Goal: Find specific page/section: Find specific page/section

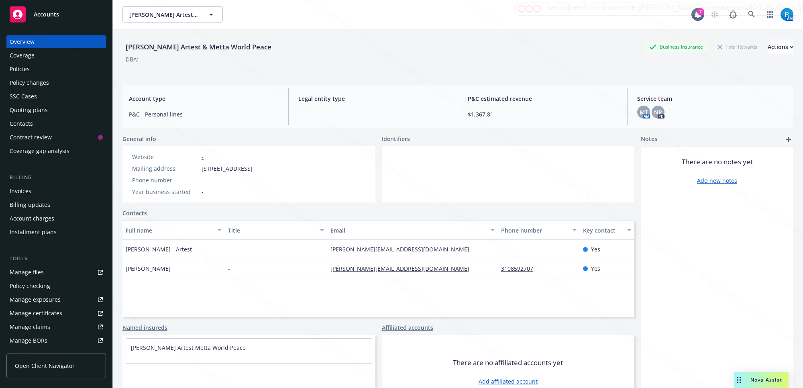
click at [17, 71] on div "Policies" at bounding box center [20, 69] width 20 height 13
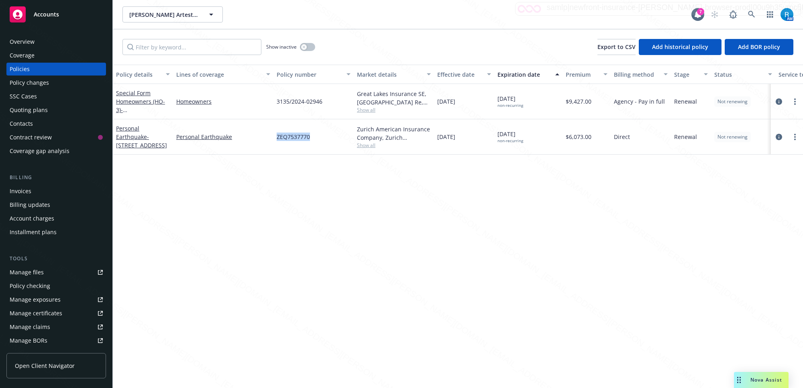
drag, startPoint x: 320, startPoint y: 143, endPoint x: 274, endPoint y: 139, distance: 46.3
click at [274, 139] on div "ZEQ7537770" at bounding box center [314, 136] width 80 height 35
copy span "ZEQ7537770"
click at [751, 12] on icon at bounding box center [751, 14] width 7 height 7
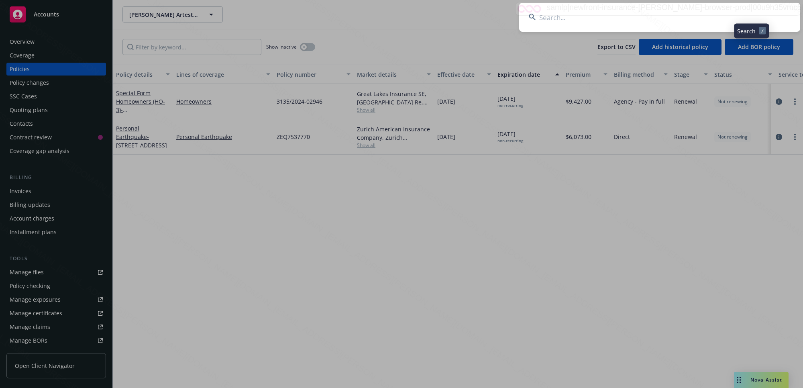
type input "[PERSON_NAME] & [PERSON_NAME]"
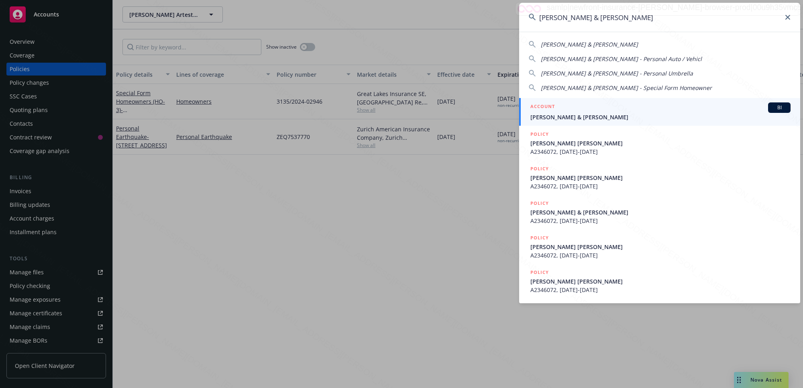
click at [569, 114] on span "[PERSON_NAME] & [PERSON_NAME]" at bounding box center [661, 117] width 260 height 8
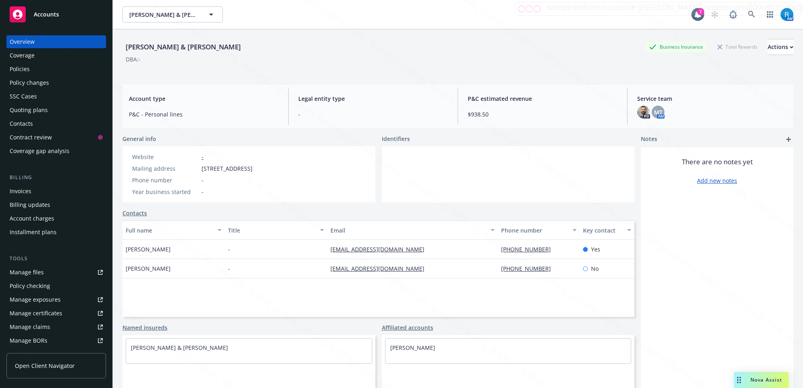
click at [33, 71] on div "Policies" at bounding box center [56, 69] width 93 height 13
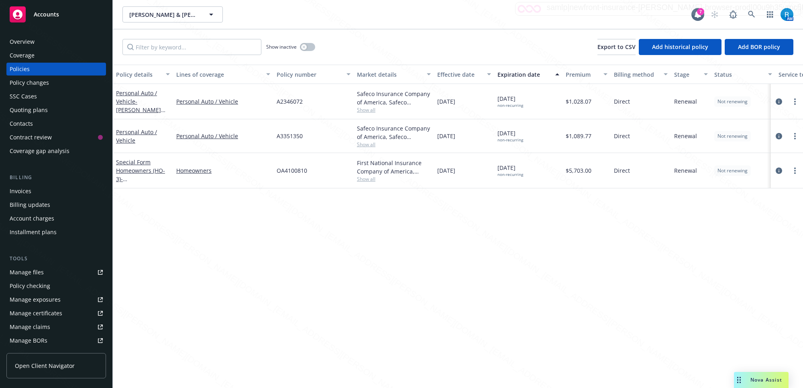
click at [19, 97] on div "SSC Cases" at bounding box center [23, 96] width 27 height 13
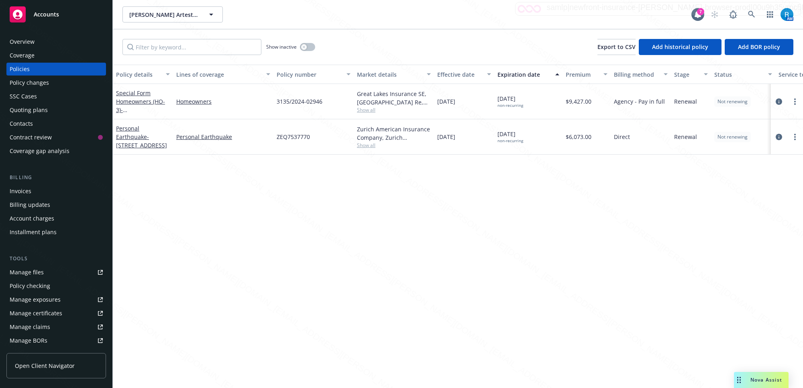
click at [33, 41] on div "Overview" at bounding box center [22, 41] width 25 height 13
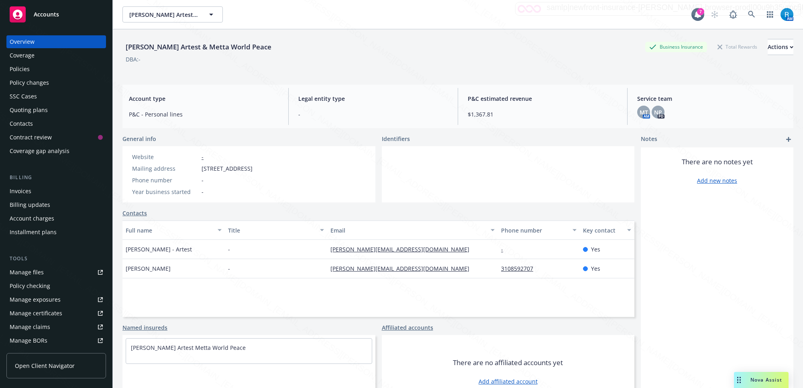
drag, startPoint x: 280, startPoint y: 47, endPoint x: 117, endPoint y: 43, distance: 162.7
click at [117, 43] on div "[PERSON_NAME] Artest & Metta World Peace Business Insurance Total Rewards Actio…" at bounding box center [458, 223] width 690 height 388
click at [748, 11] on icon at bounding box center [751, 14] width 7 height 7
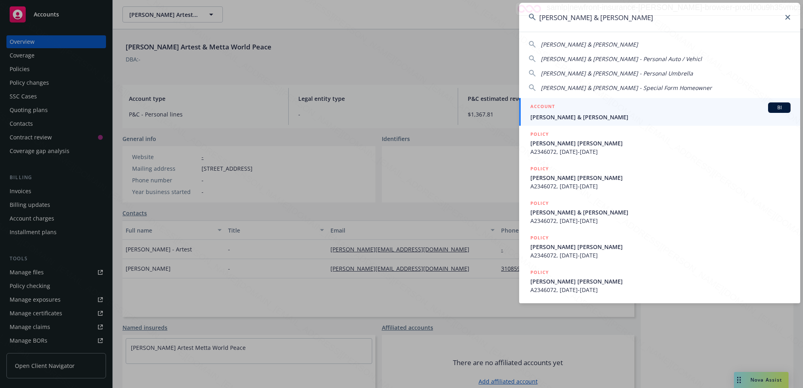
type input "[PERSON_NAME] & [PERSON_NAME]"
click at [567, 119] on span "[PERSON_NAME] & [PERSON_NAME]" at bounding box center [661, 117] width 260 height 8
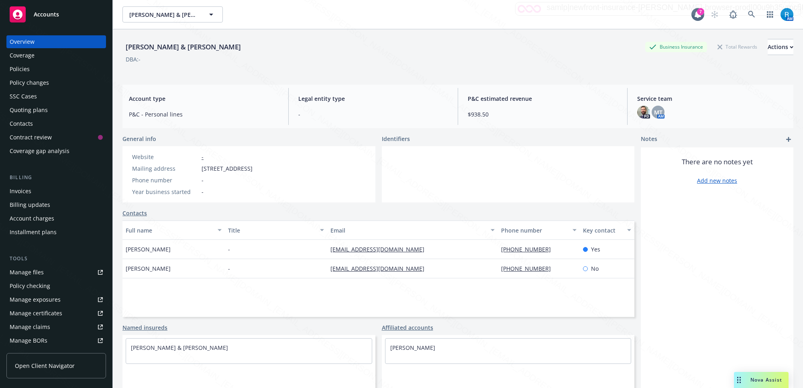
click at [27, 190] on div "Invoices" at bounding box center [21, 191] width 22 height 13
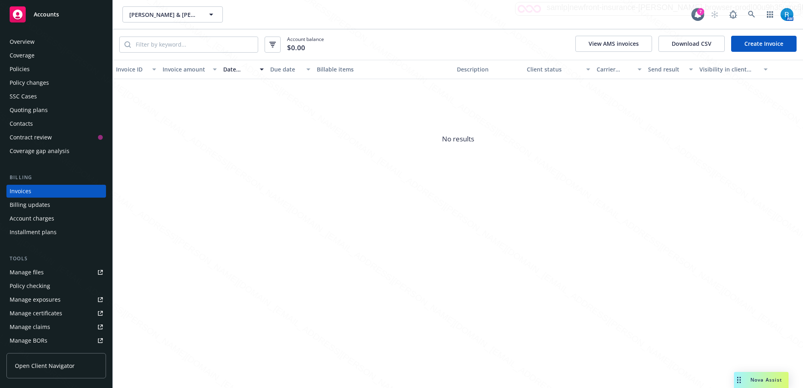
click at [31, 71] on div "Policies" at bounding box center [56, 69] width 93 height 13
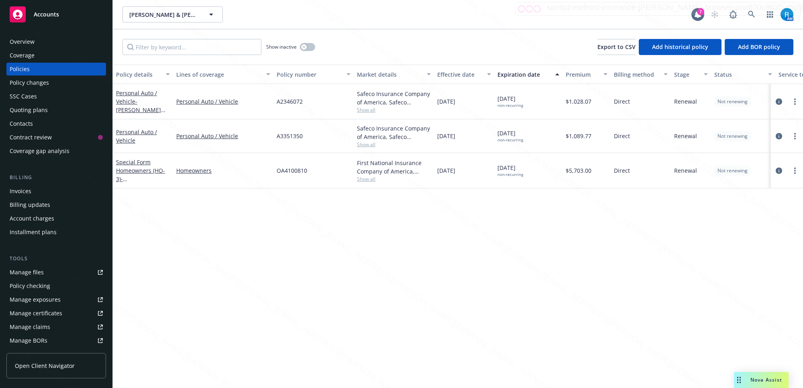
click at [27, 98] on div "SSC Cases" at bounding box center [23, 96] width 27 height 13
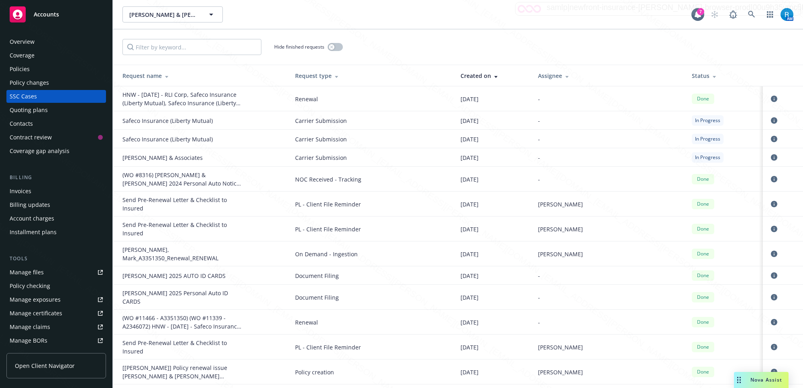
click at [37, 71] on div "Policies" at bounding box center [56, 69] width 93 height 13
